Goal: Transaction & Acquisition: Download file/media

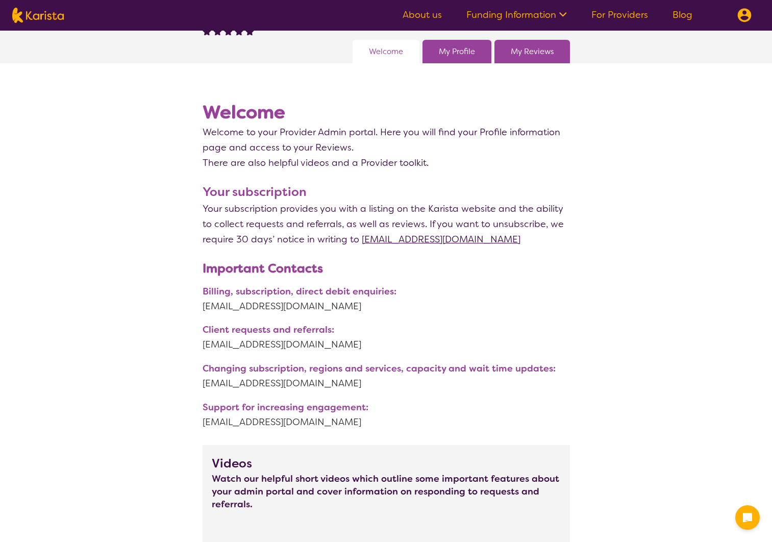
scroll to position [5, 0]
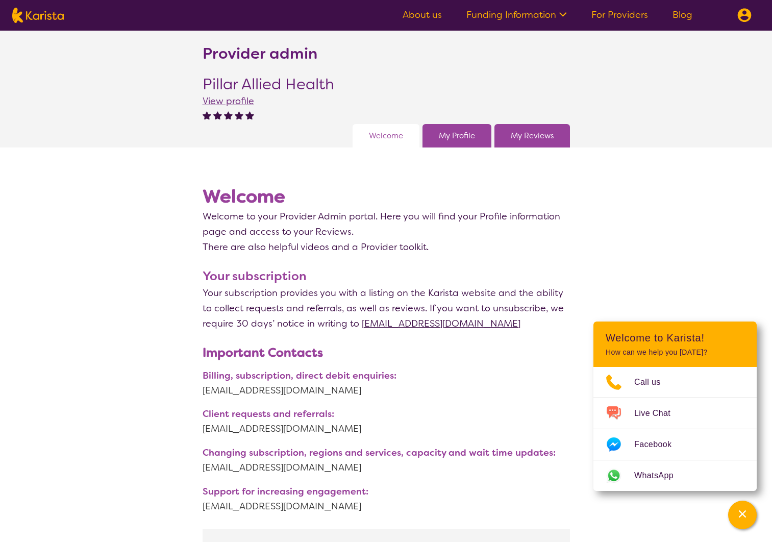
click at [445, 139] on link "My Profile" at bounding box center [457, 135] width 36 height 15
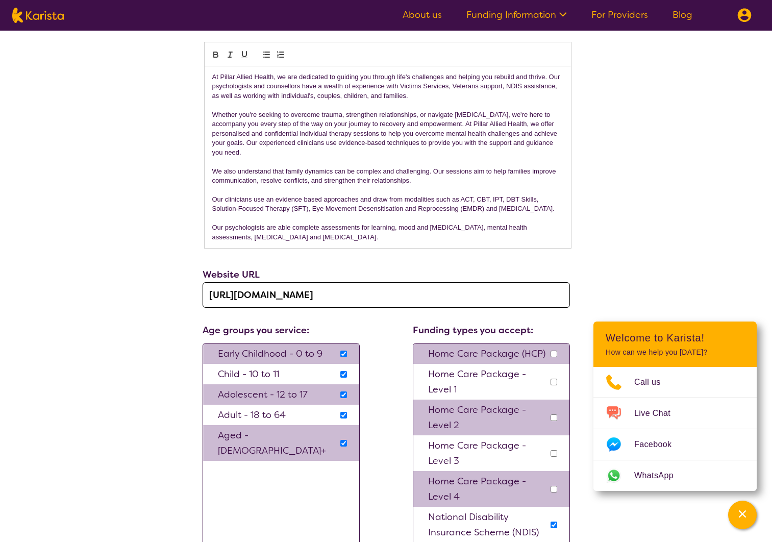
scroll to position [495, 0]
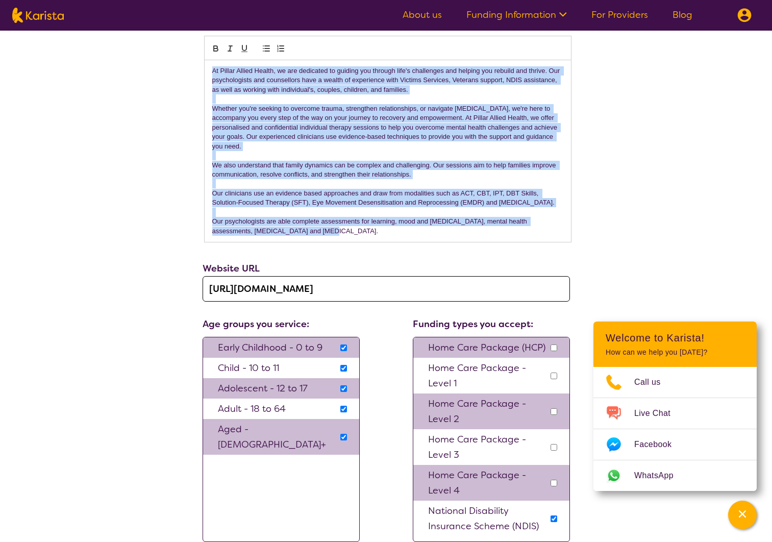
drag, startPoint x: 211, startPoint y: 71, endPoint x: 317, endPoint y: 230, distance: 190.5
click at [317, 230] on div "At Pillar Allied Health, we are dedicated to guiding you through life's challen…" at bounding box center [388, 151] width 366 height 182
copy div "At Pillar Allied Health, we are dedicated to guiding you through life's challen…"
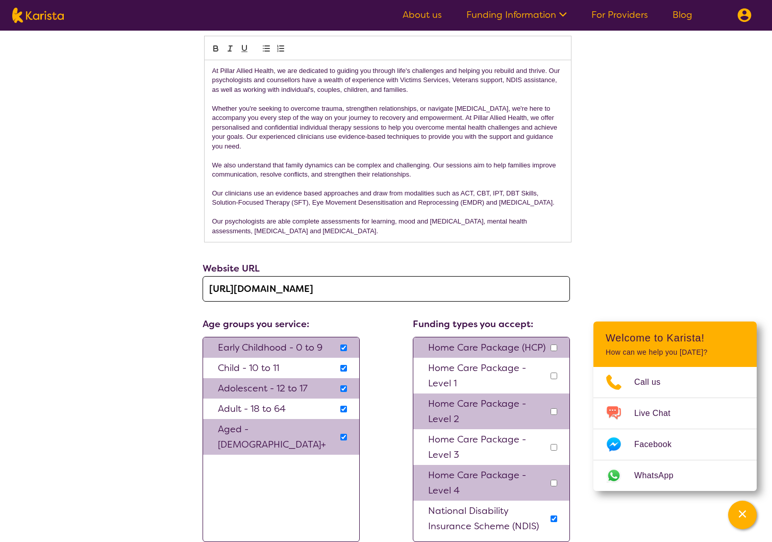
click at [167, 160] on div "**********" at bounding box center [386, 180] width 772 height 997
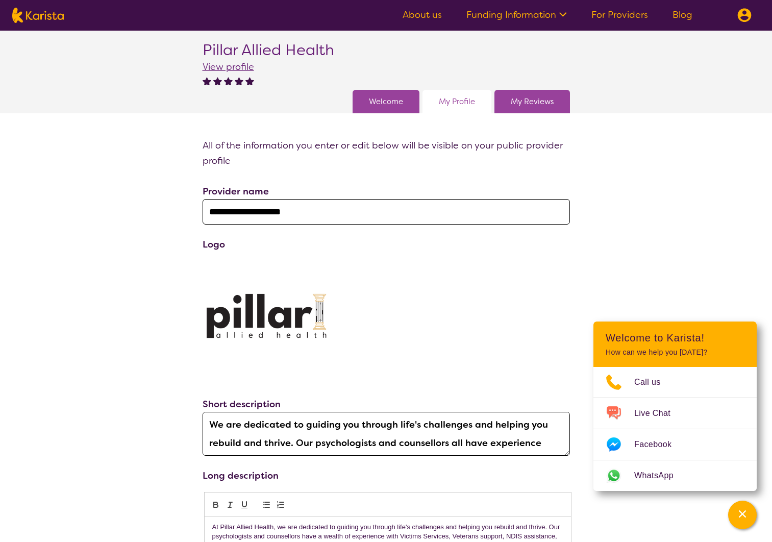
scroll to position [31, 0]
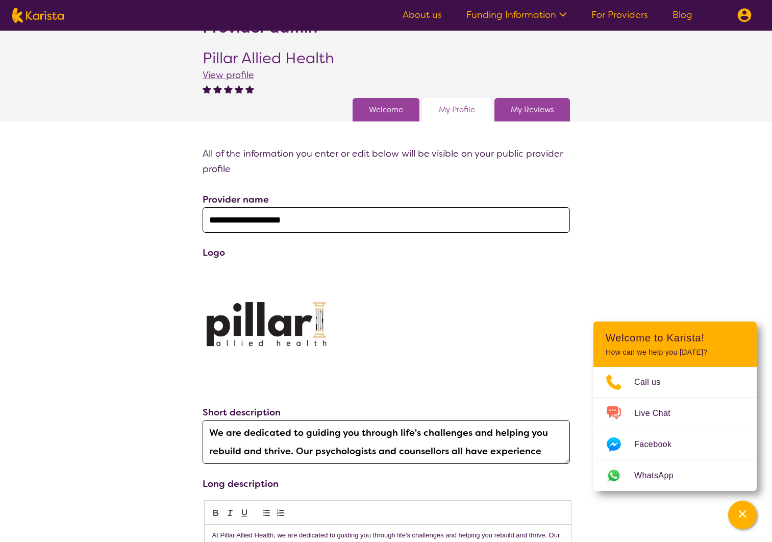
click at [531, 111] on link "My Reviews" at bounding box center [532, 109] width 43 height 15
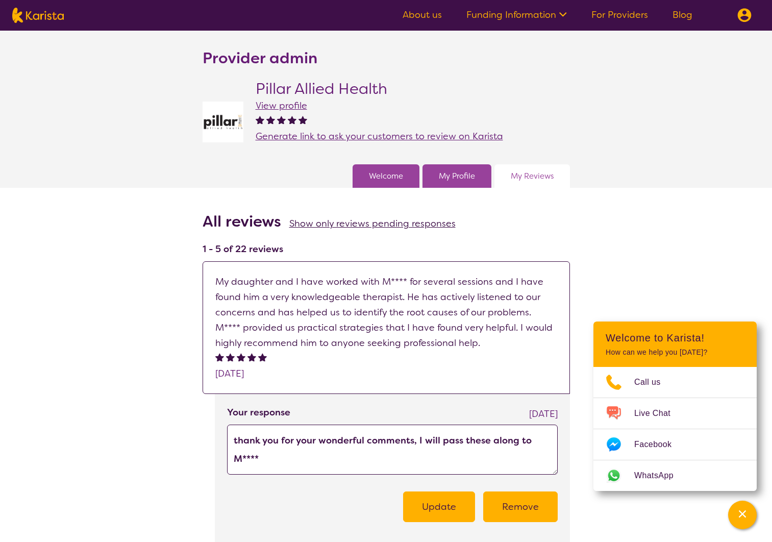
click at [608, 16] on link "For Providers" at bounding box center [620, 15] width 57 height 12
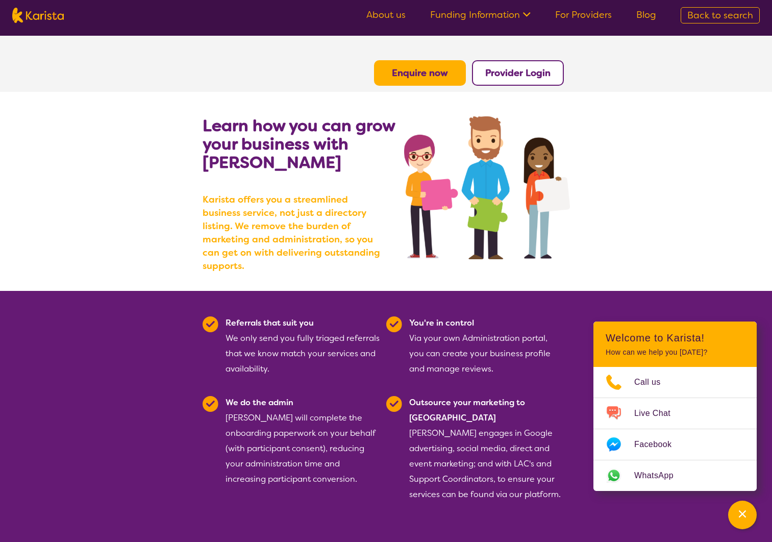
click at [517, 76] on b "Provider Login" at bounding box center [517, 73] width 65 height 12
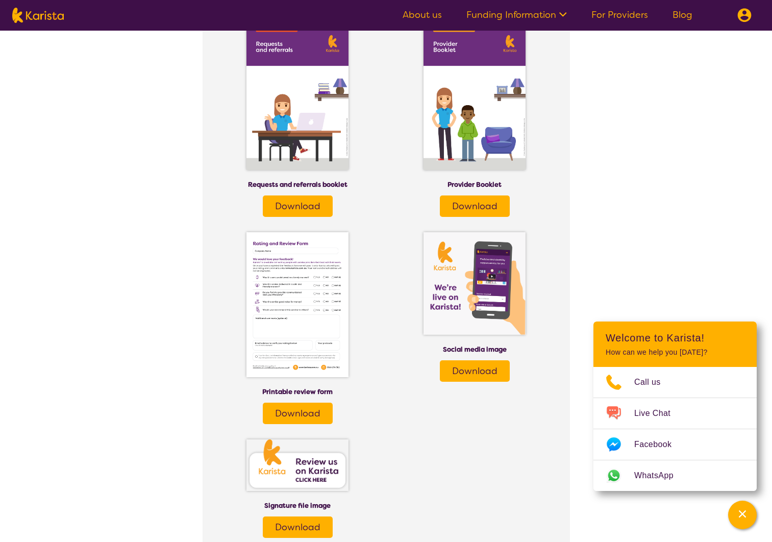
scroll to position [1282, 0]
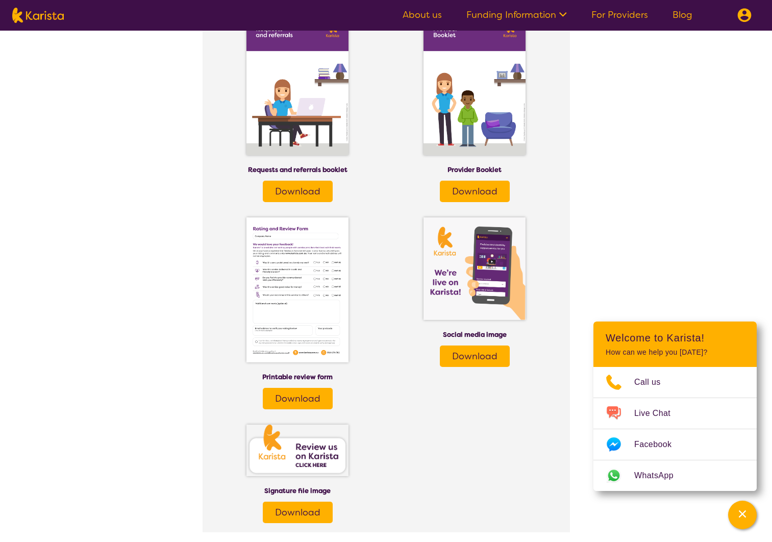
click at [482, 189] on span "Download" at bounding box center [474, 191] width 45 height 12
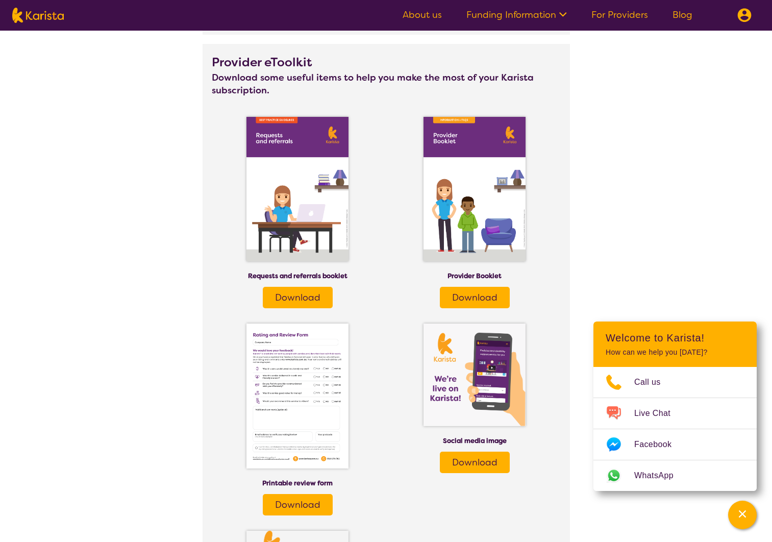
scroll to position [1171, 0]
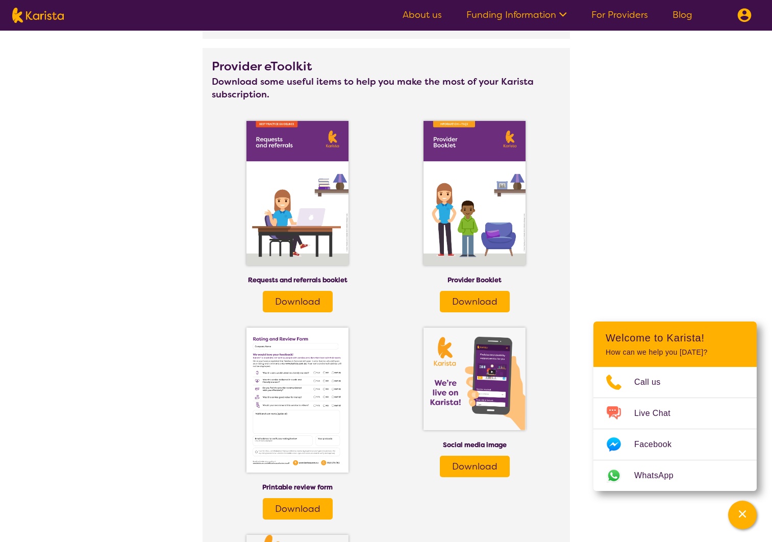
click at [306, 228] on img at bounding box center [298, 193] width 102 height 145
click at [296, 297] on span "Download" at bounding box center [297, 302] width 45 height 12
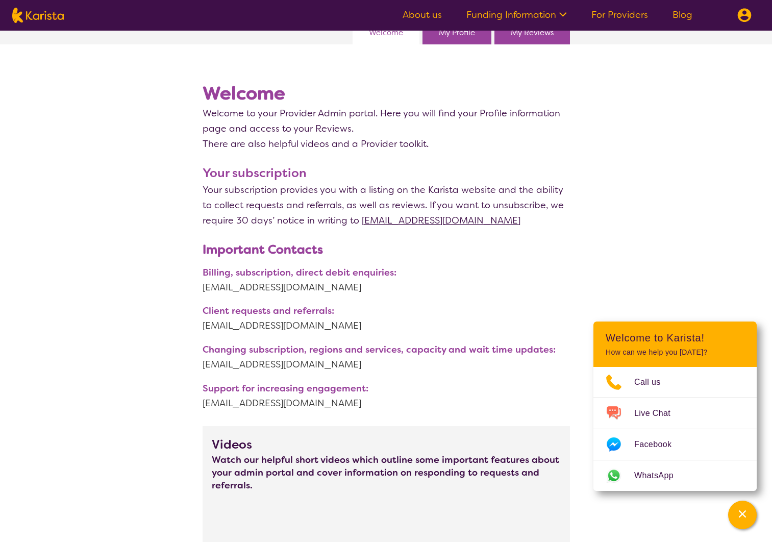
scroll to position [0, 0]
